Goal: Task Accomplishment & Management: Use online tool/utility

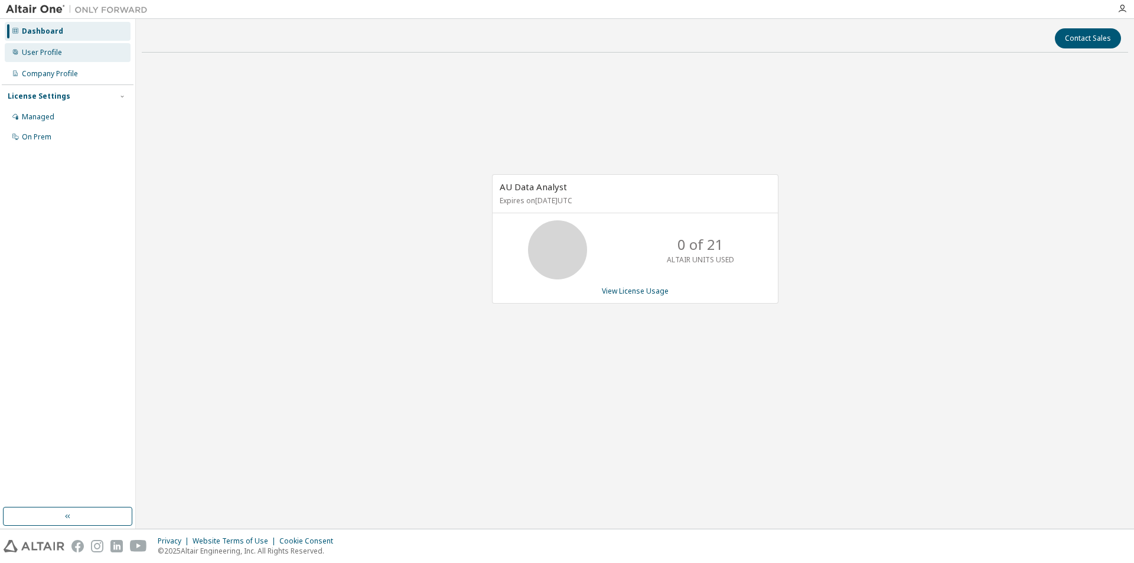
click at [64, 55] on div "User Profile" at bounding box center [68, 52] width 126 height 19
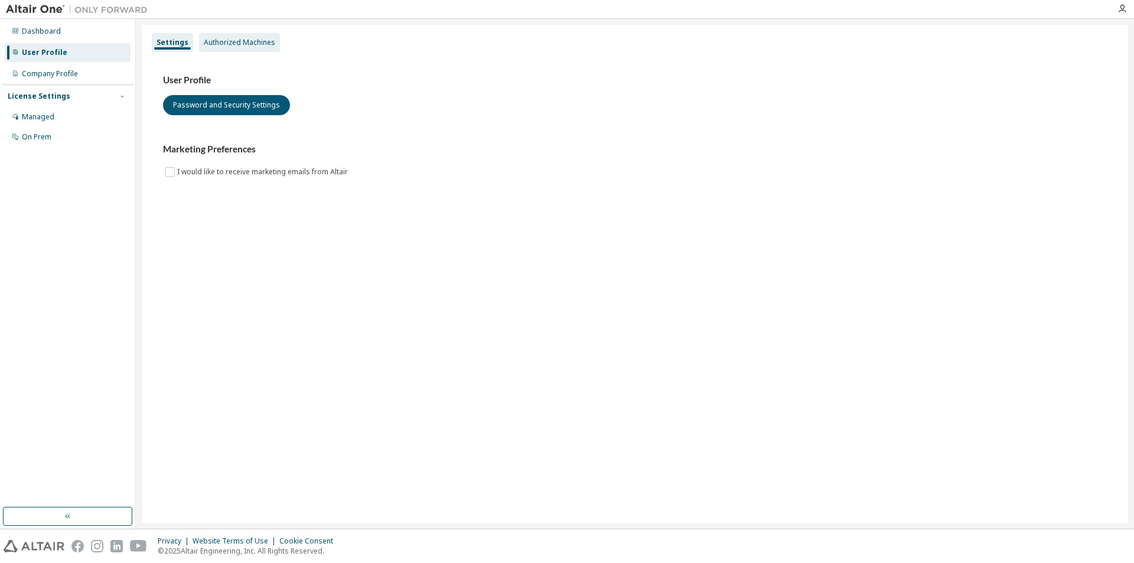
click at [223, 44] on div "Authorized Machines" at bounding box center [239, 42] width 71 height 9
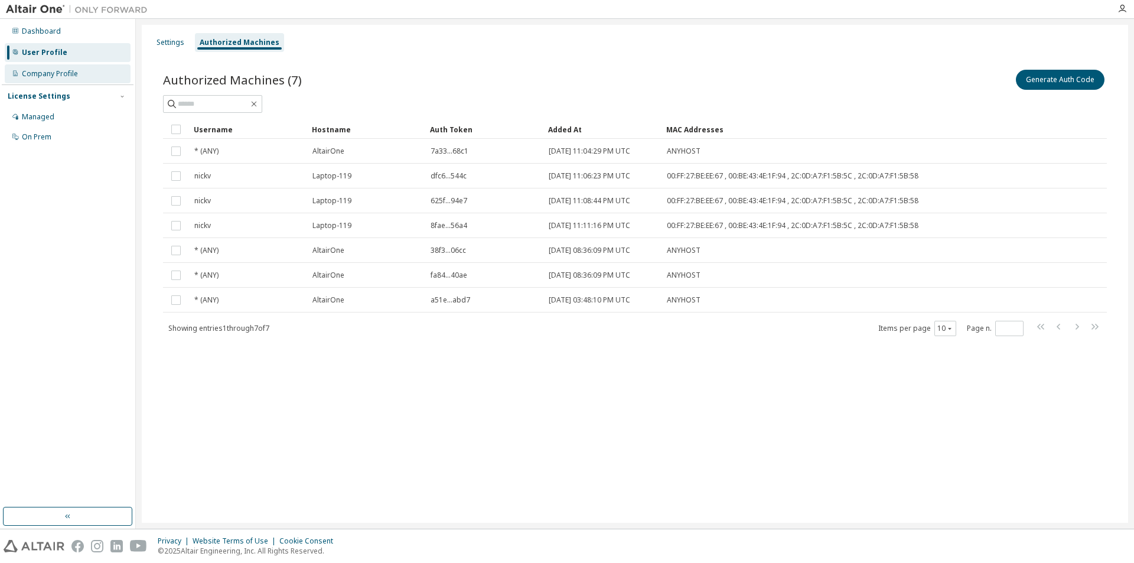
click at [55, 80] on div "Company Profile" at bounding box center [68, 73] width 126 height 19
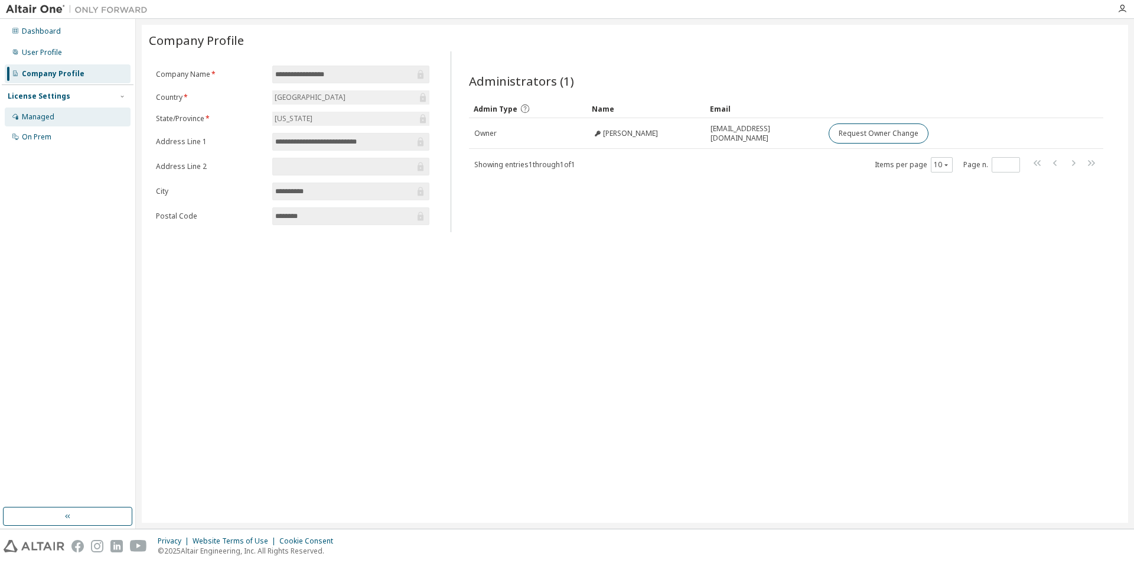
click at [70, 122] on div "Managed" at bounding box center [68, 116] width 126 height 19
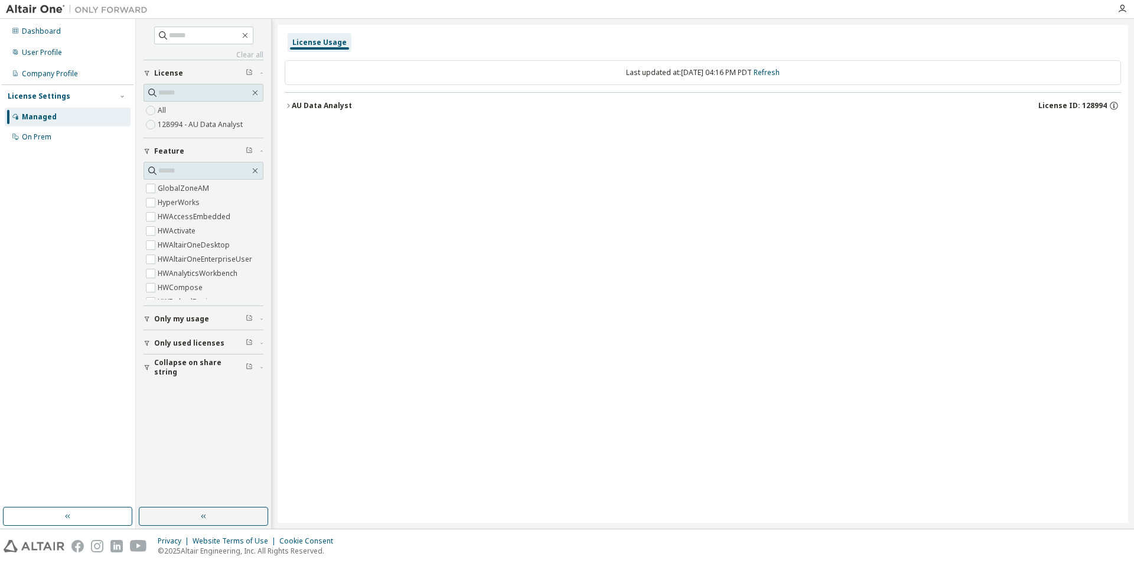
click at [287, 107] on icon "button" at bounding box center [288, 105] width 7 height 7
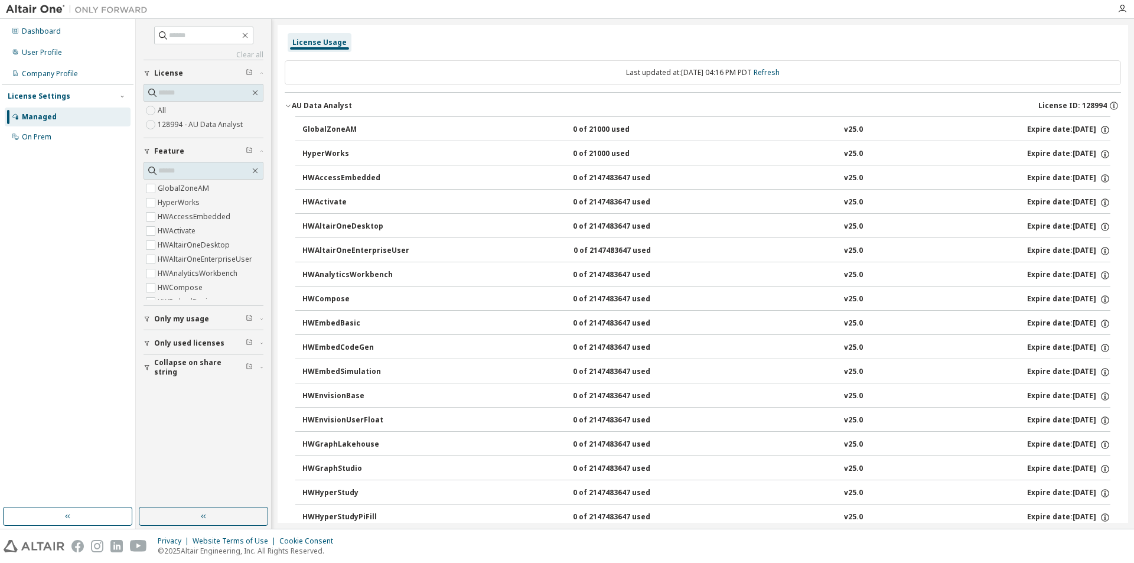
click at [309, 131] on div "GlobalZoneAM" at bounding box center [355, 130] width 106 height 11
click at [309, 129] on div "GlobalZoneAM" at bounding box center [355, 130] width 106 height 11
click at [342, 129] on div "GlobalZoneAM" at bounding box center [355, 130] width 106 height 11
click at [343, 129] on div "GlobalZoneAM" at bounding box center [355, 130] width 106 height 11
click at [308, 108] on div "AU Data Analyst" at bounding box center [322, 105] width 60 height 9
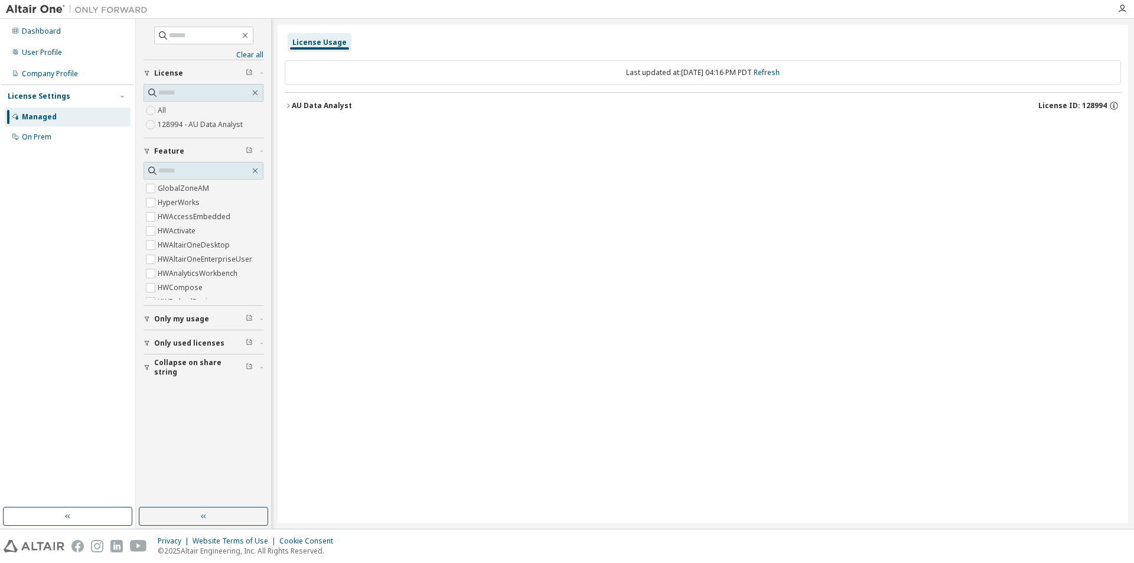
click at [315, 108] on div "AU Data Analyst" at bounding box center [322, 105] width 60 height 9
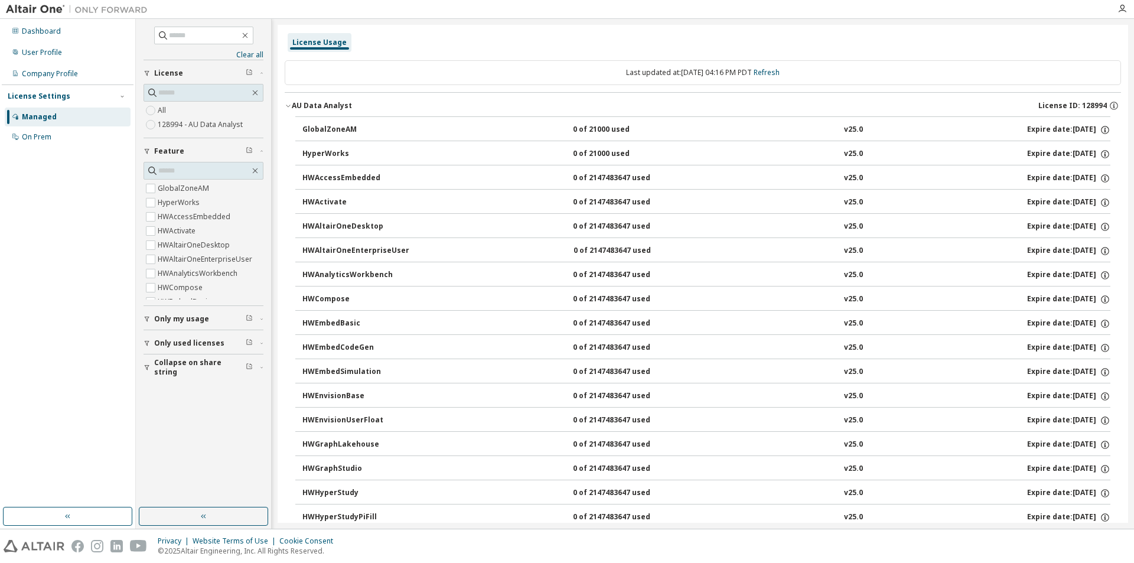
click at [321, 129] on div "GlobalZoneAM" at bounding box center [355, 130] width 106 height 11
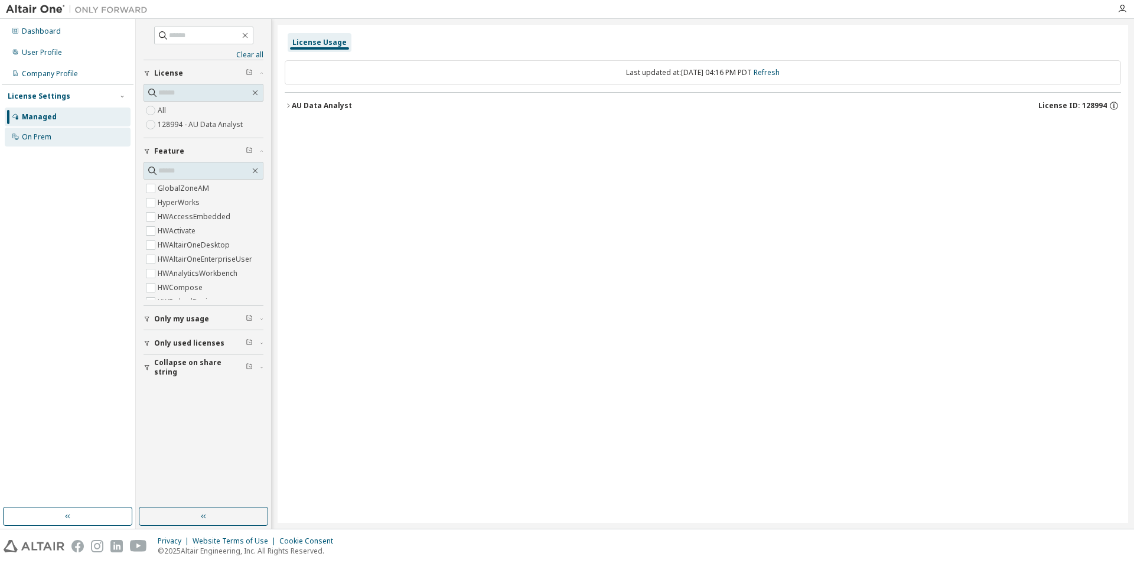
click at [62, 134] on div "On Prem" at bounding box center [68, 137] width 126 height 19
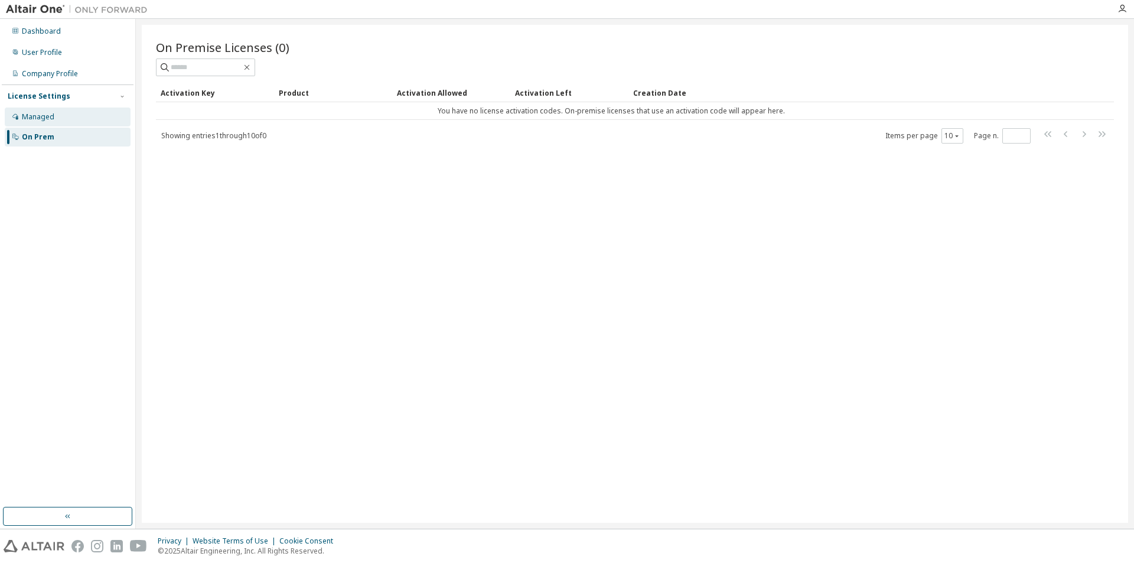
click at [62, 113] on div "Managed" at bounding box center [68, 116] width 126 height 19
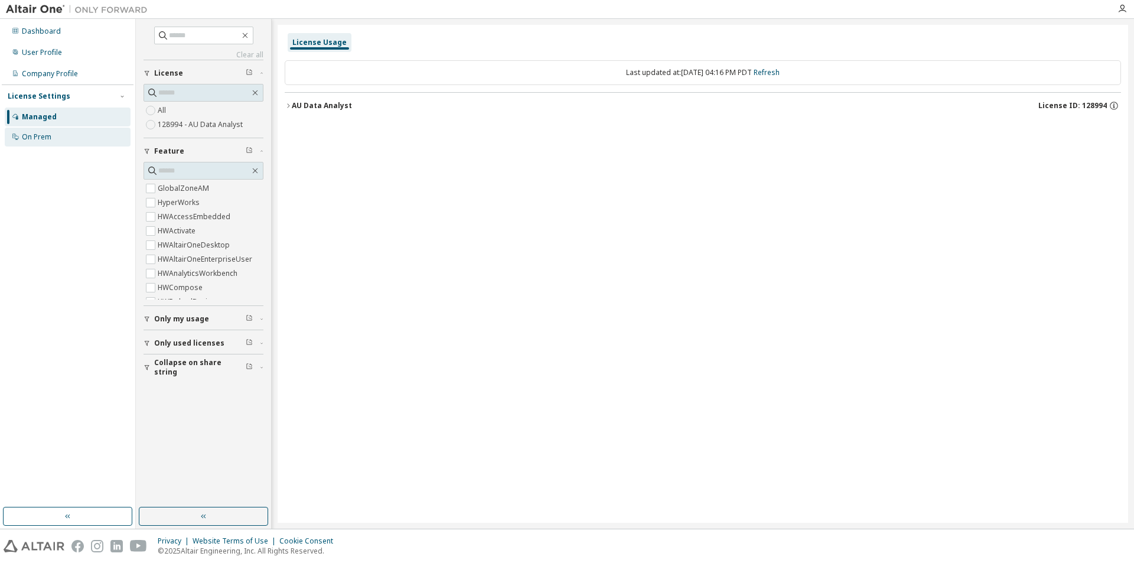
click at [60, 141] on div "On Prem" at bounding box center [68, 137] width 126 height 19
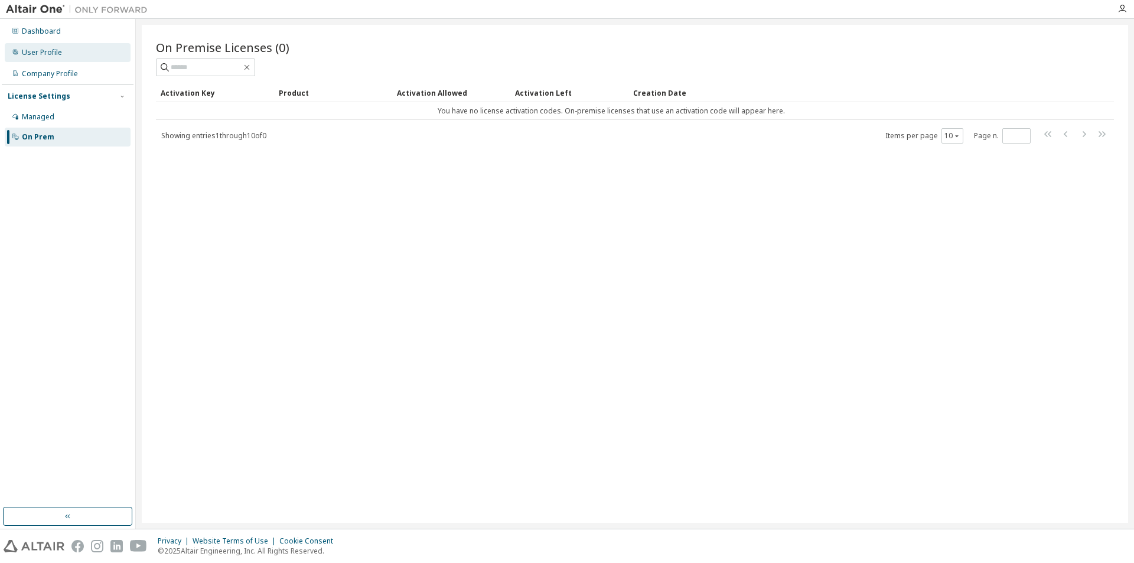
click at [71, 53] on div "User Profile" at bounding box center [68, 52] width 126 height 19
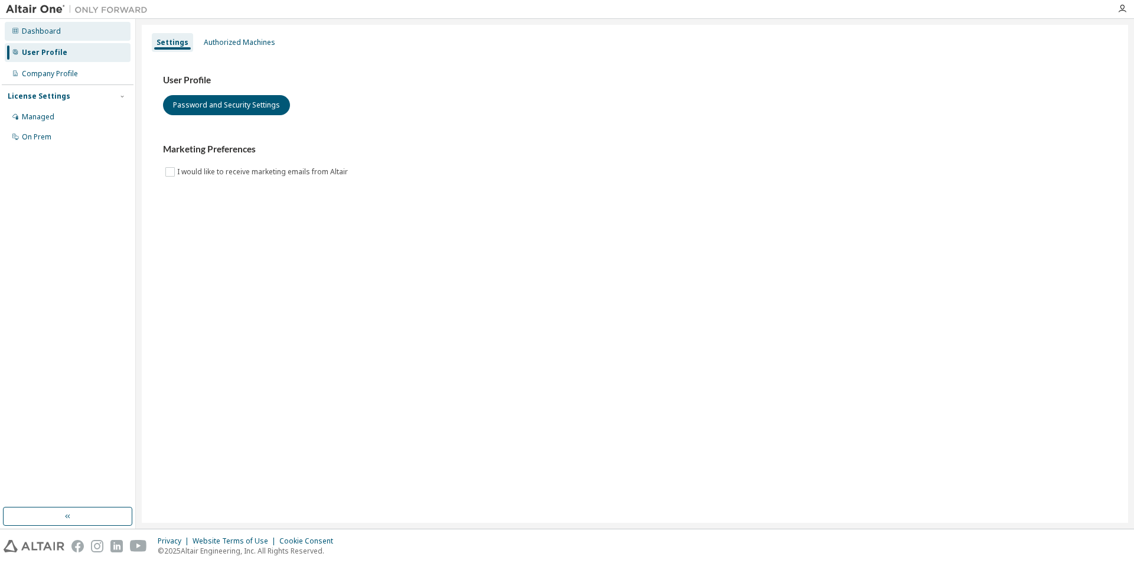
click at [70, 36] on div "Dashboard" at bounding box center [68, 31] width 126 height 19
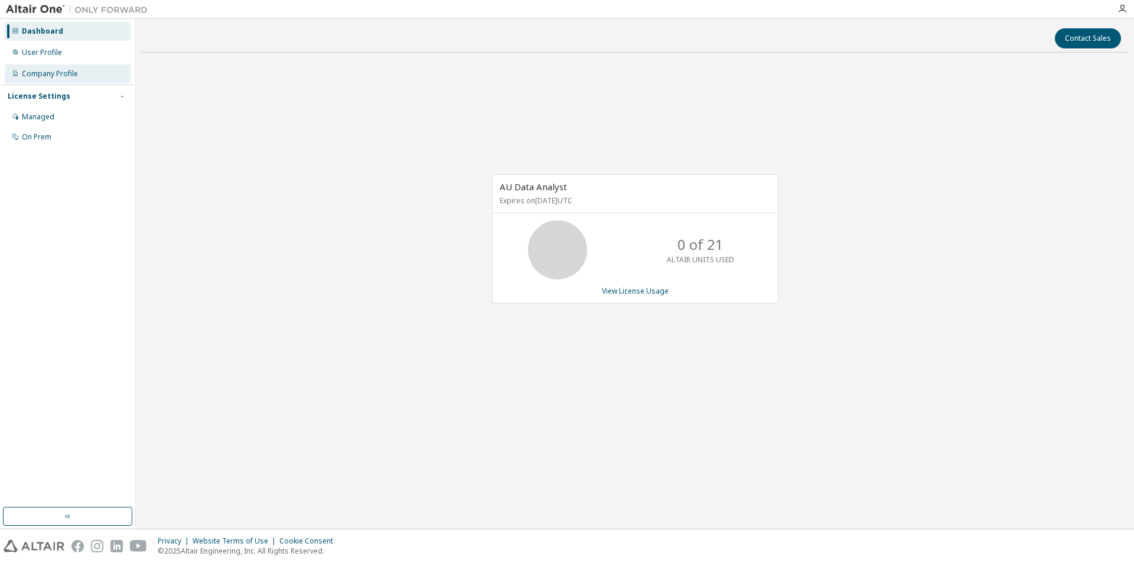
click at [76, 70] on div "Company Profile" at bounding box center [50, 73] width 56 height 9
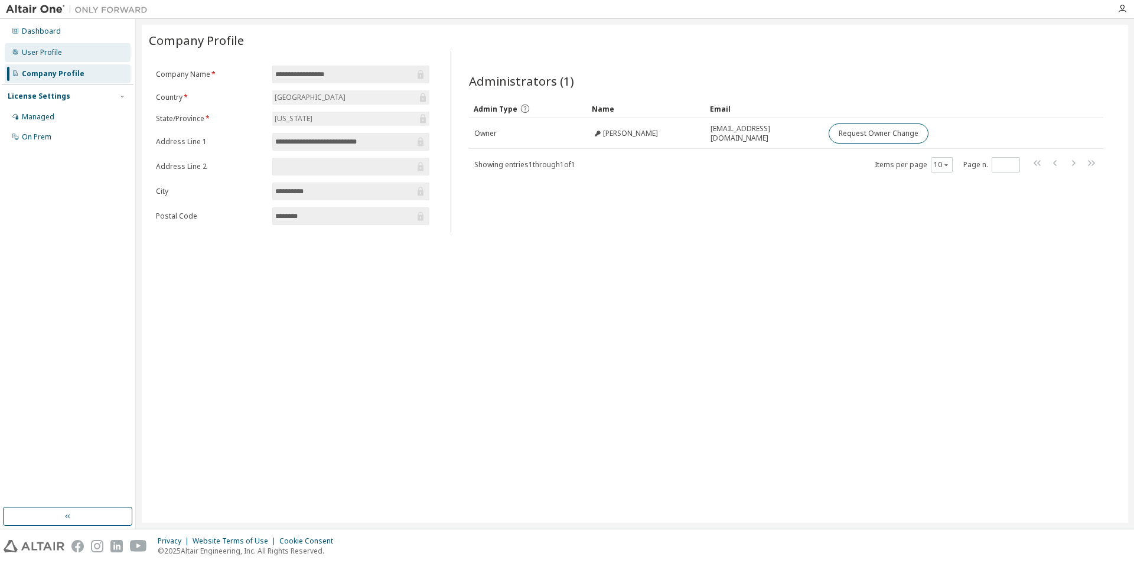
click at [77, 56] on div "User Profile" at bounding box center [68, 52] width 126 height 19
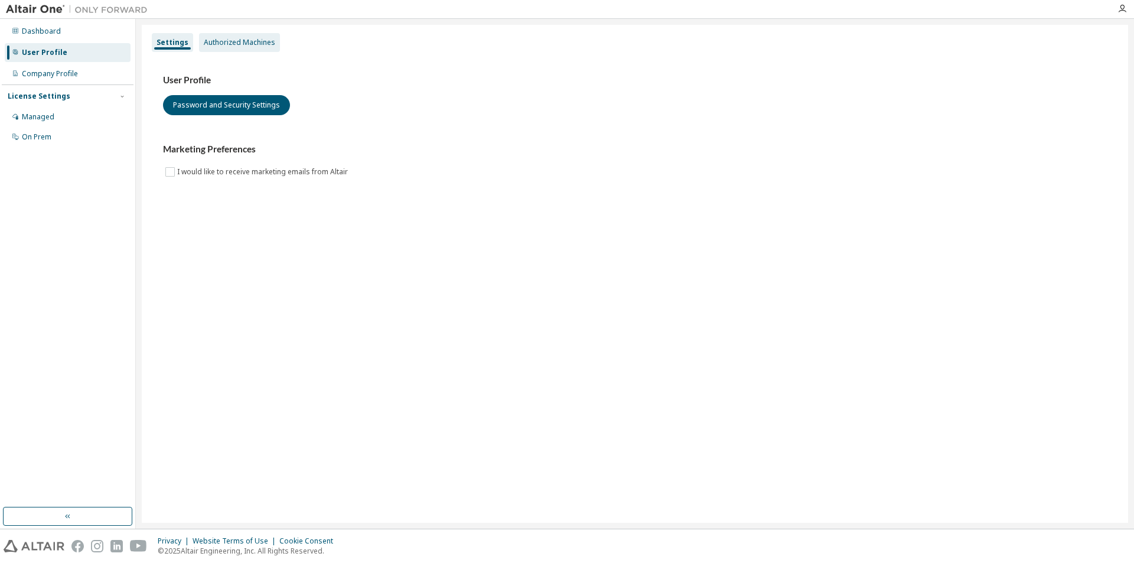
click at [229, 47] on div "Authorized Machines" at bounding box center [239, 42] width 81 height 19
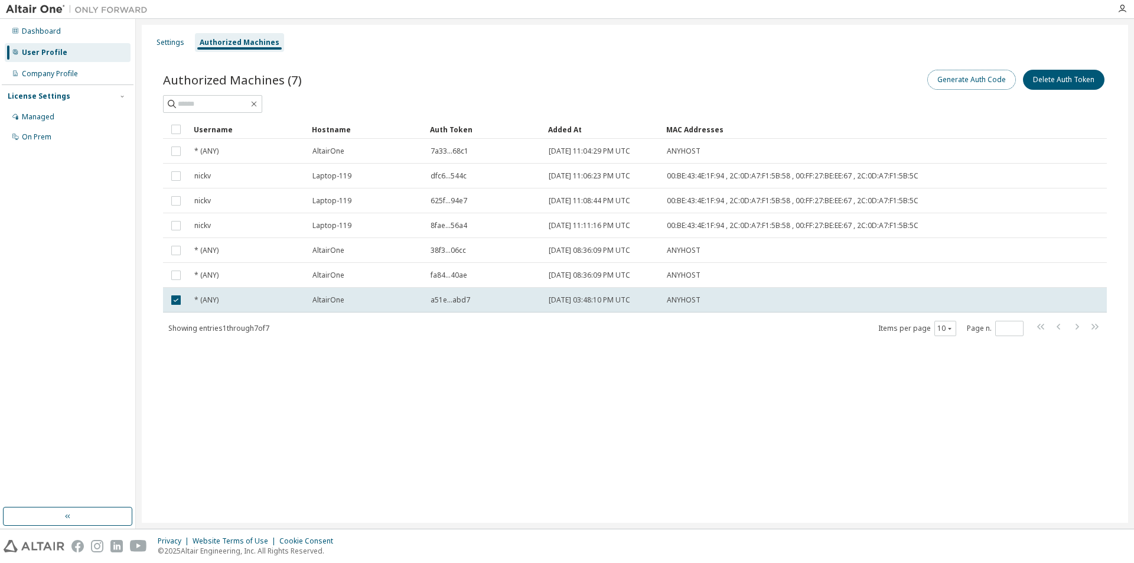
click at [967, 73] on button "Generate Auth Code" at bounding box center [971, 80] width 89 height 20
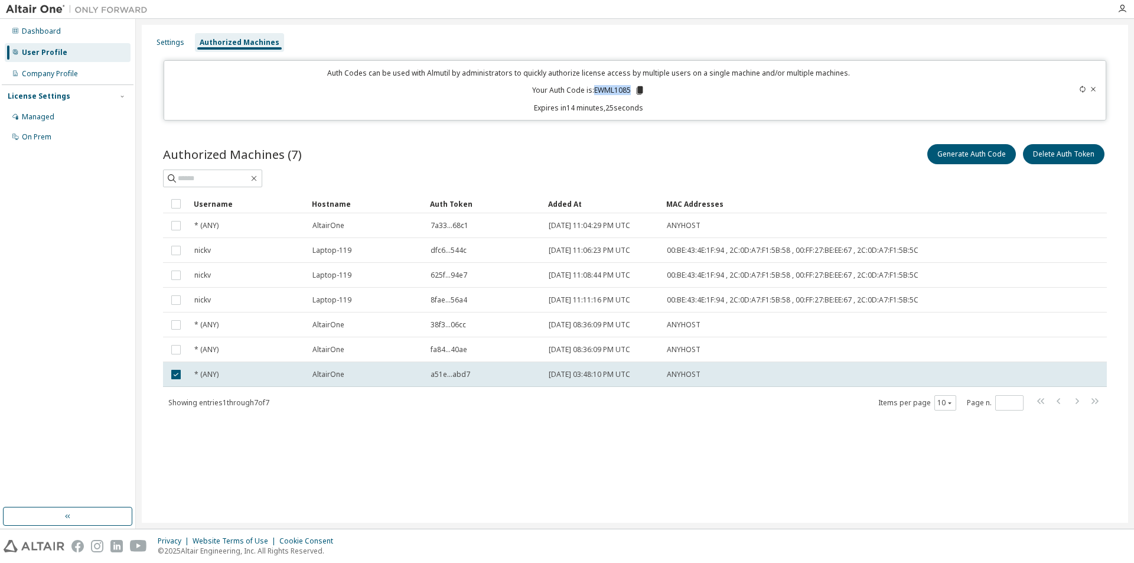
drag, startPoint x: 630, startPoint y: 88, endPoint x: 595, endPoint y: 88, distance: 35.4
click at [595, 88] on p "Your Auth Code is: EWML1085" at bounding box center [588, 90] width 113 height 11
copy p "EWML1085"
click at [92, 114] on div "Managed" at bounding box center [68, 116] width 126 height 19
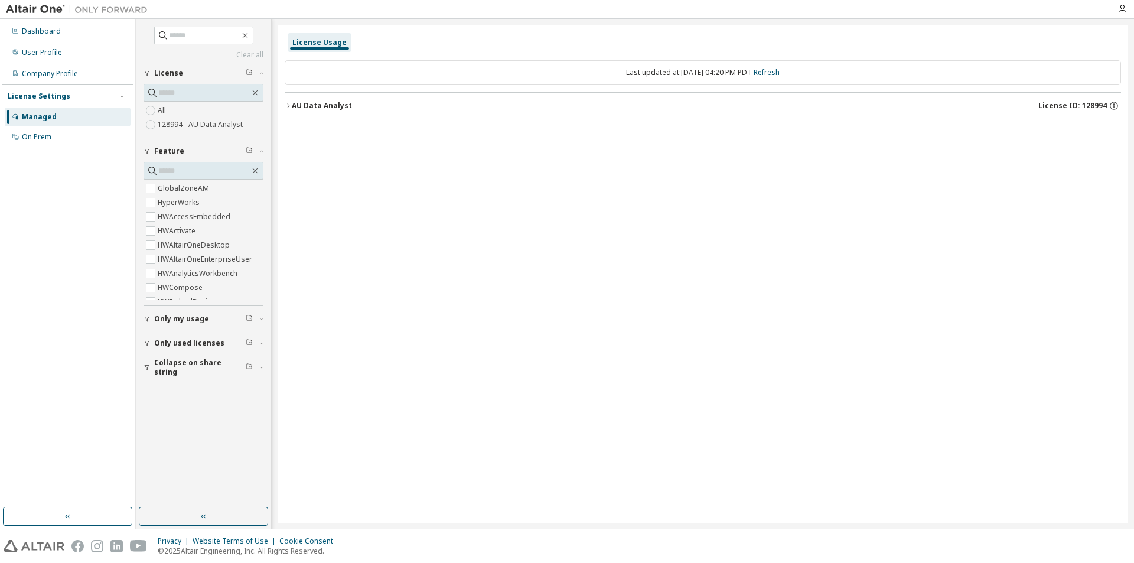
click at [300, 107] on div "AU Data Analyst" at bounding box center [322, 105] width 60 height 9
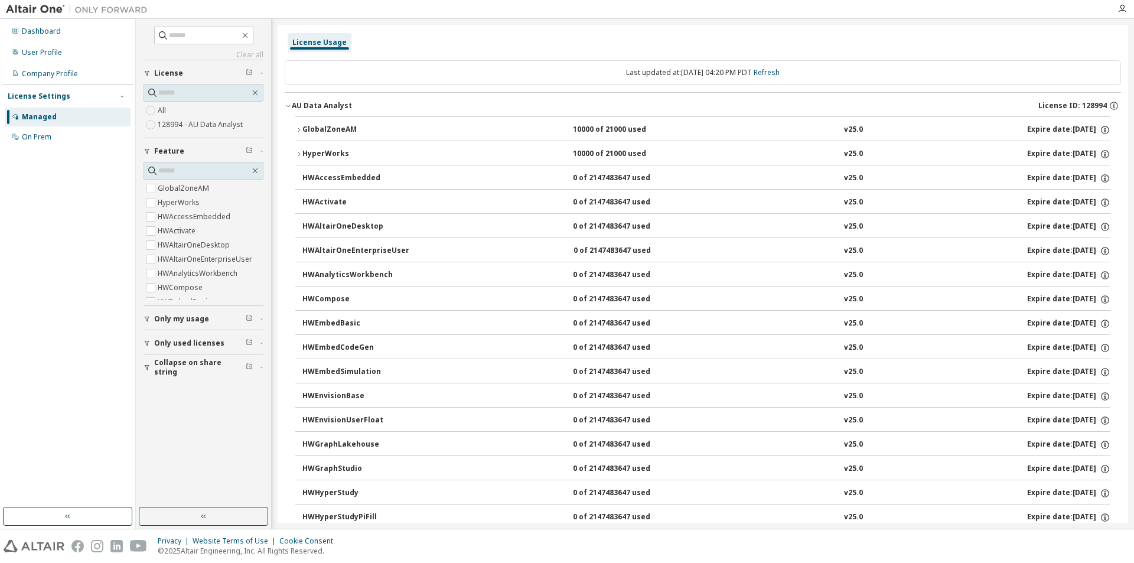
click at [573, 125] on div "10000 of 21000 used" at bounding box center [626, 130] width 106 height 11
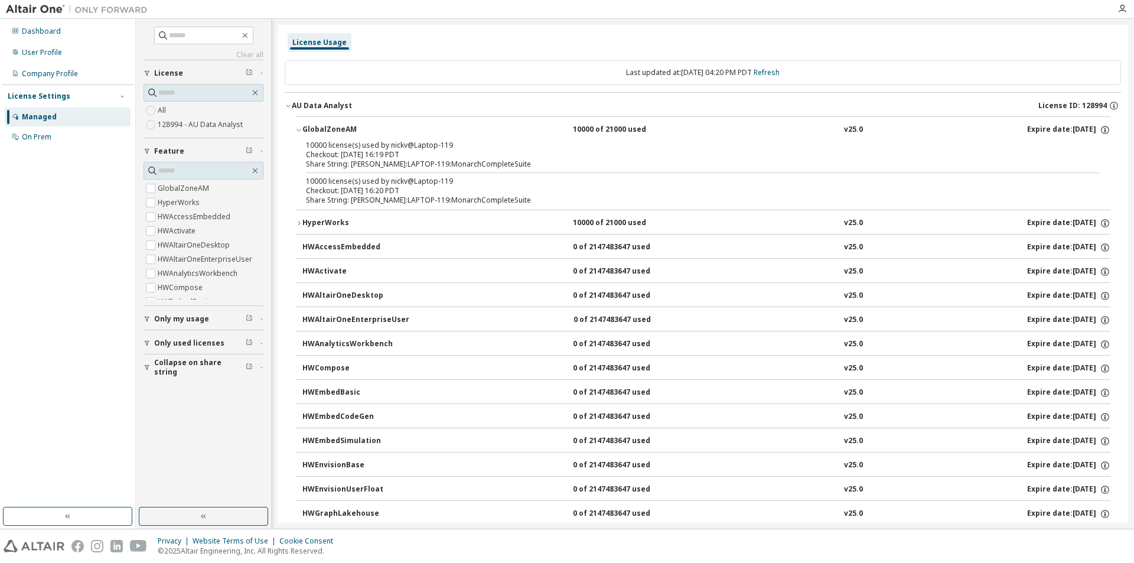
click at [299, 214] on button "HyperWorks 10000 of 21000 used v25.0 Expire date: [DATE]" at bounding box center [702, 223] width 815 height 26
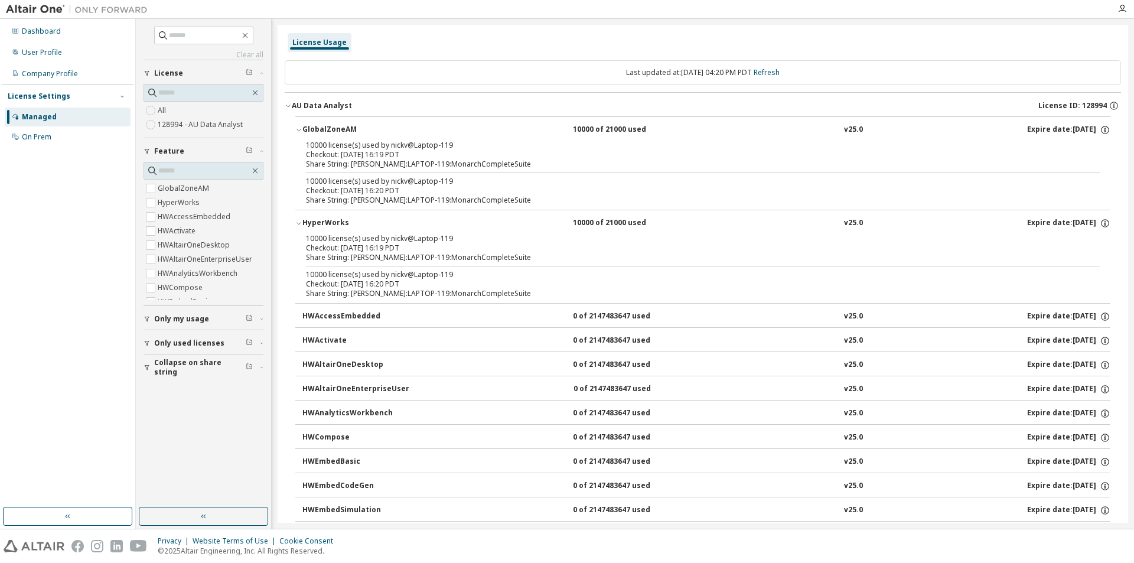
click at [312, 315] on div "HWAccessEmbedded" at bounding box center [355, 316] width 106 height 11
click at [63, 36] on div "Dashboard" at bounding box center [68, 31] width 126 height 19
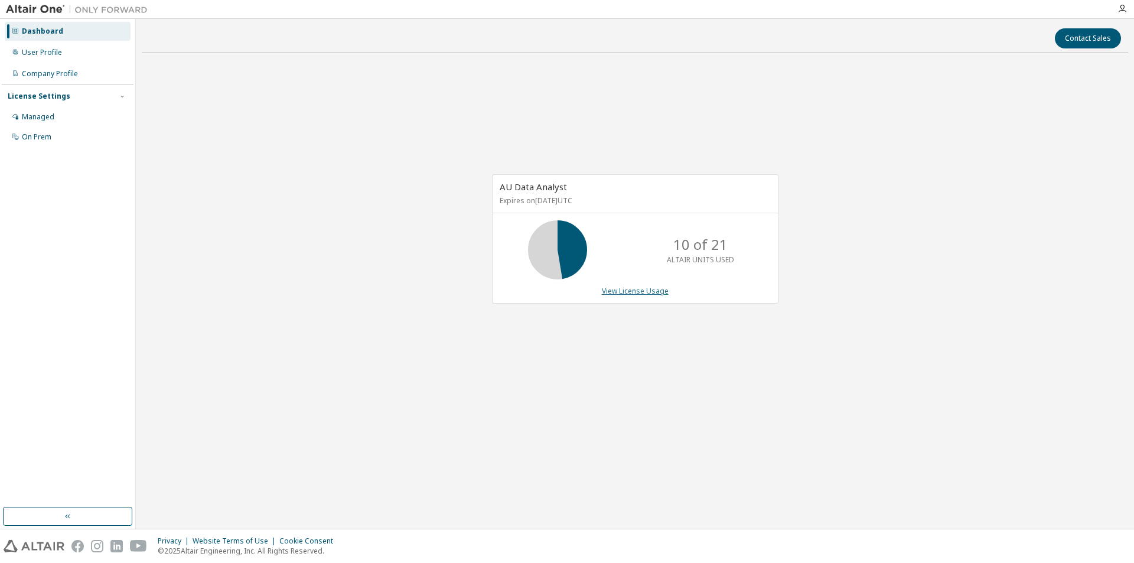
click at [619, 290] on link "View License Usage" at bounding box center [635, 291] width 67 height 10
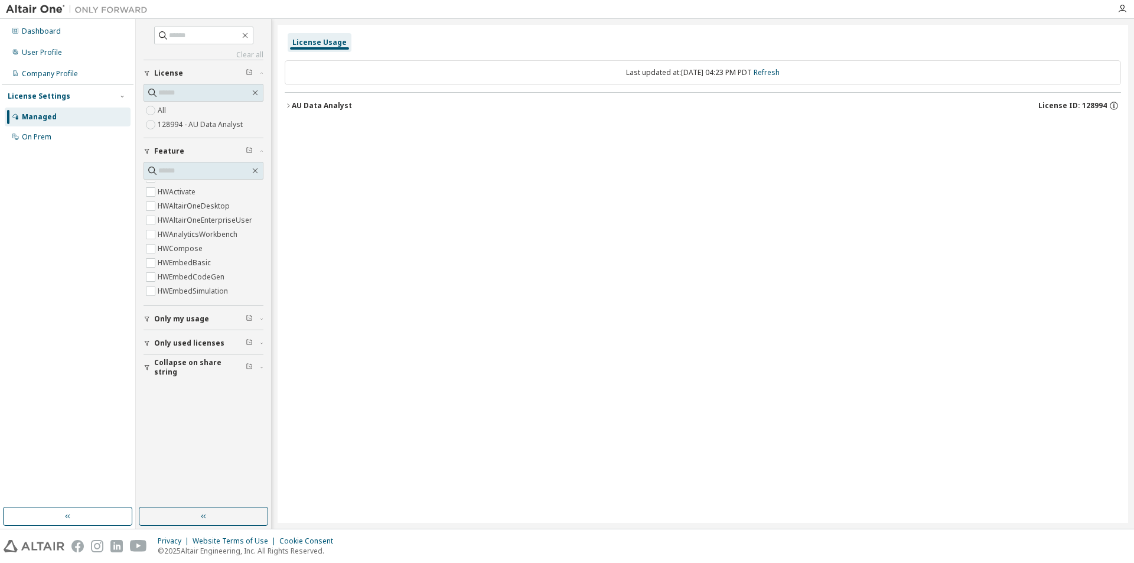
scroll to position [59, 0]
click at [207, 321] on div "Only my usage" at bounding box center [207, 318] width 106 height 9
click at [299, 109] on div "AU Data Analyst" at bounding box center [322, 105] width 60 height 9
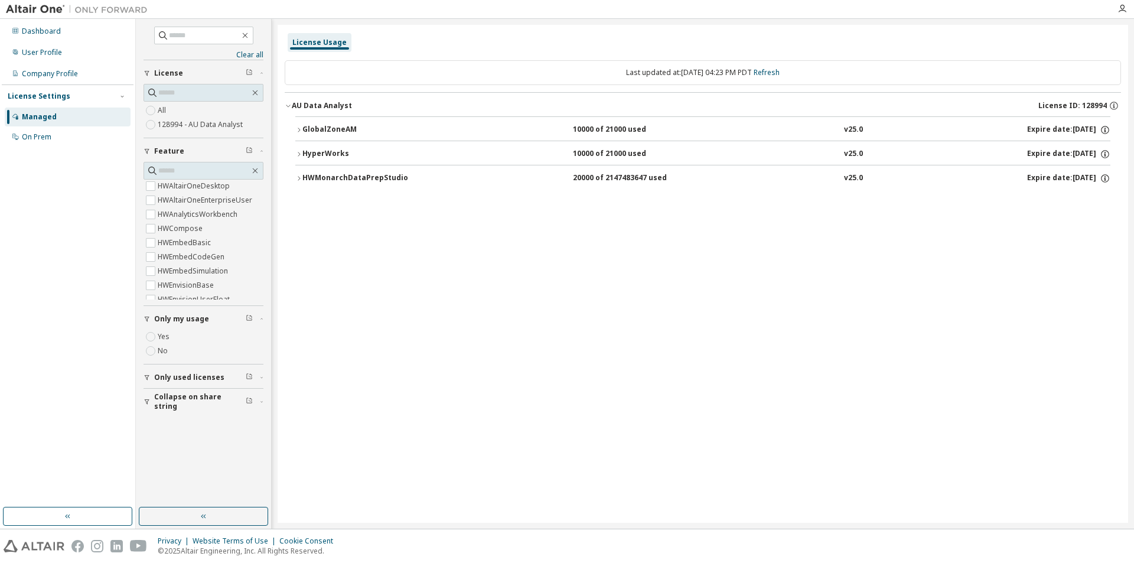
click at [408, 179] on div "HWMonarchDataPrepStudio" at bounding box center [355, 178] width 106 height 11
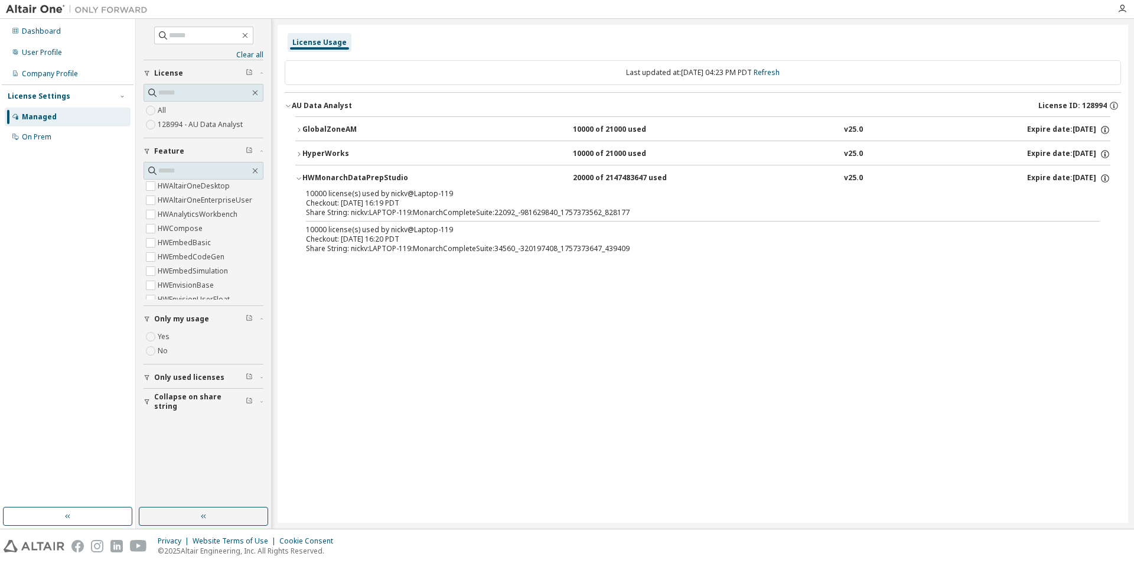
click at [313, 151] on div "HyperWorks" at bounding box center [355, 154] width 106 height 11
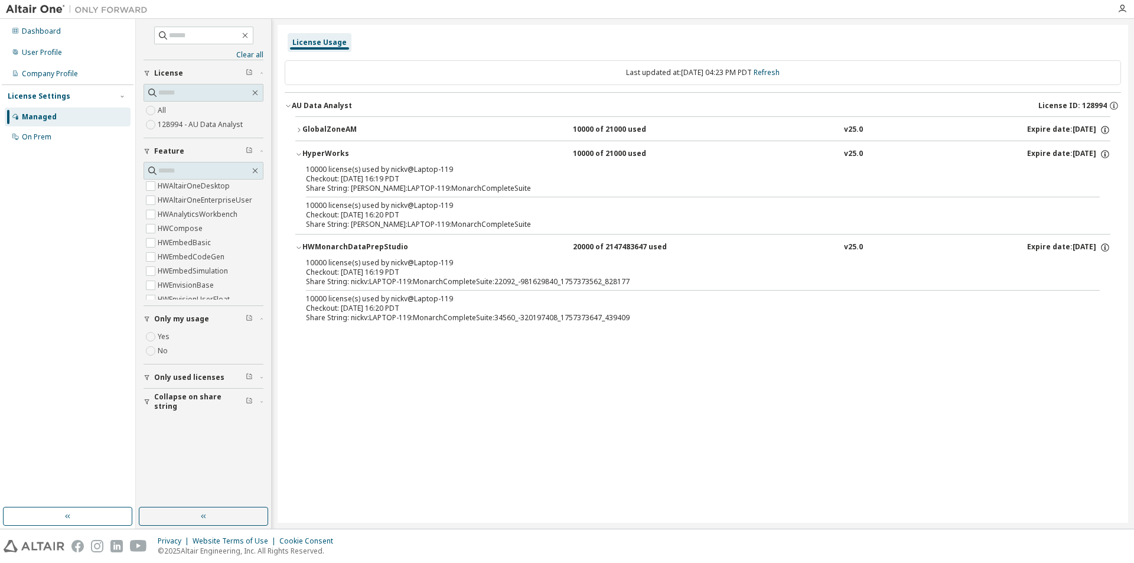
click at [320, 129] on div "GlobalZoneAM" at bounding box center [355, 130] width 106 height 11
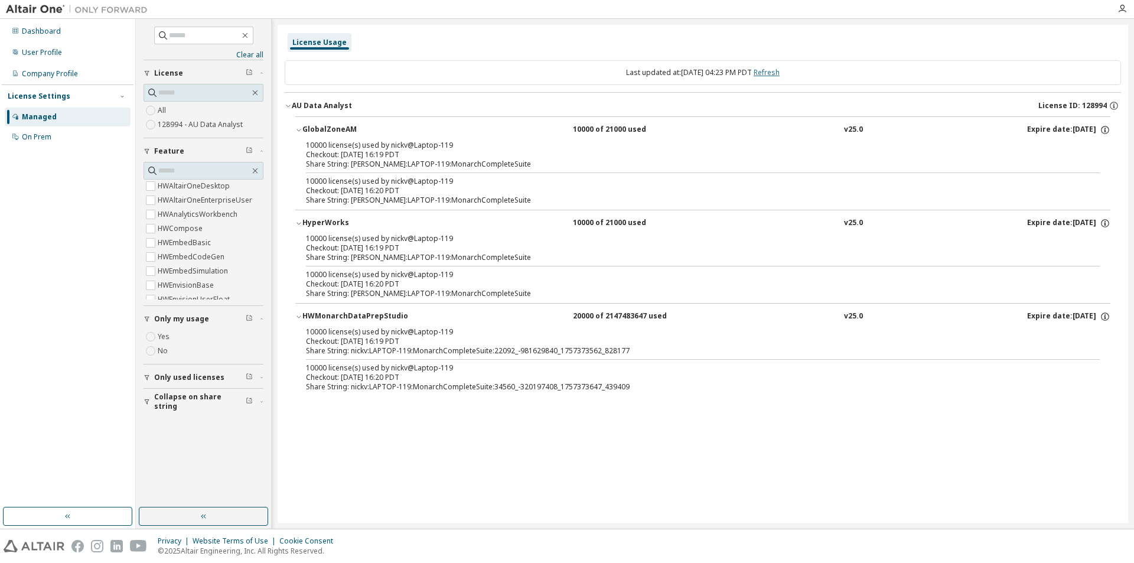
click at [780, 69] on link "Refresh" at bounding box center [767, 72] width 26 height 10
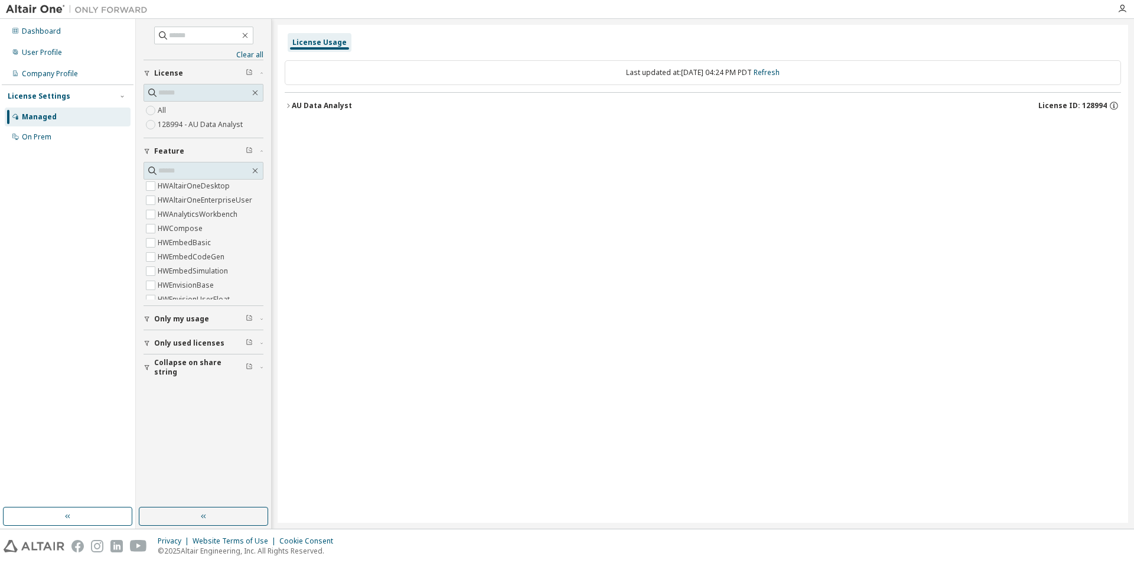
click at [297, 102] on div "AU Data Analyst" at bounding box center [322, 105] width 60 height 9
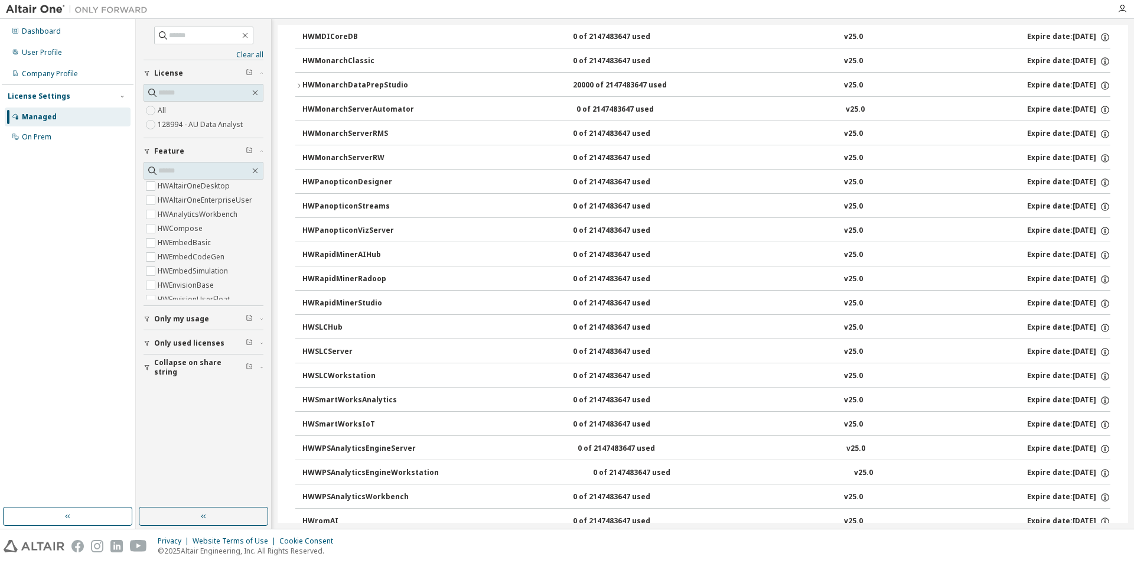
scroll to position [680, 0]
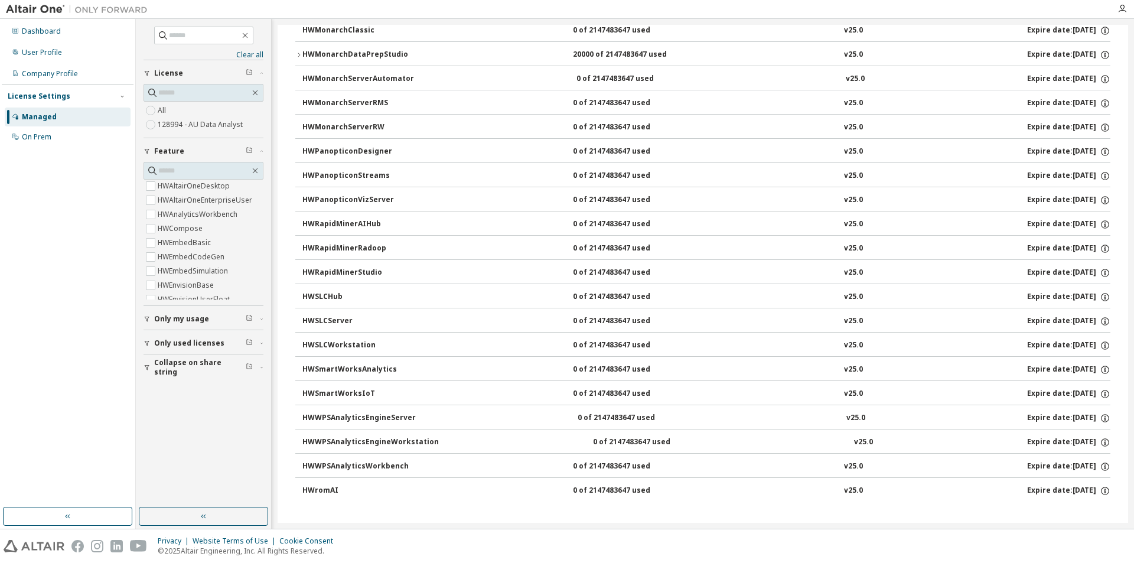
click at [515, 467] on div "HWWPSAnalyticsWorkbench 0 of 2147483647 used v25.0 Expire date: [DATE]" at bounding box center [706, 466] width 808 height 11
click at [381, 458] on button "HWWPSAnalyticsWorkbench 0 of 2147483647 used v25.0 Expire date: [DATE]" at bounding box center [706, 467] width 808 height 26
